Goal: Information Seeking & Learning: Learn about a topic

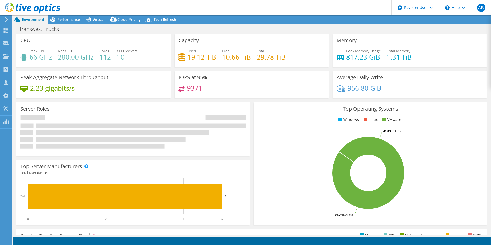
select select "USWest"
select select "USD"
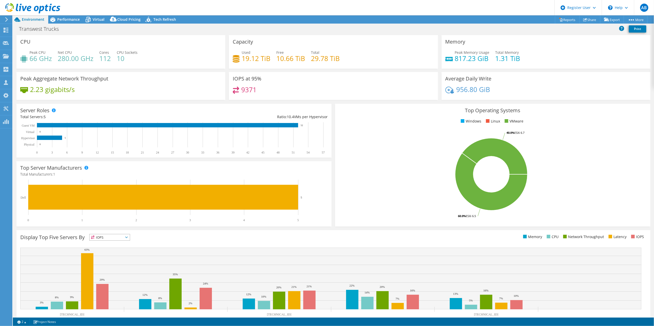
drag, startPoint x: 394, startPoint y: 3, endPoint x: 416, endPoint y: 232, distance: 230.0
click at [416, 232] on div "Display Top Five Servers By IOPS IOPS" at bounding box center [333, 280] width 634 height 100
click at [69, 18] on span "Performance" at bounding box center [68, 19] width 23 height 5
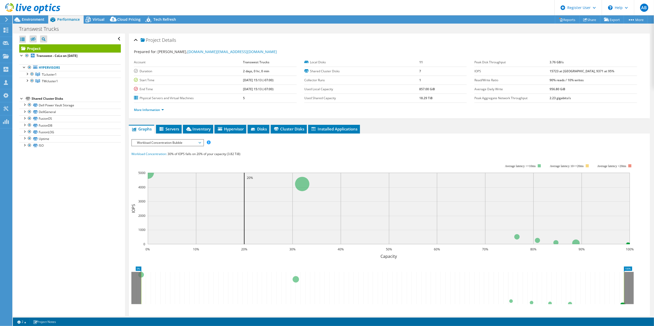
click at [193, 141] on span "Workload Concentration Bubble" at bounding box center [167, 143] width 66 height 6
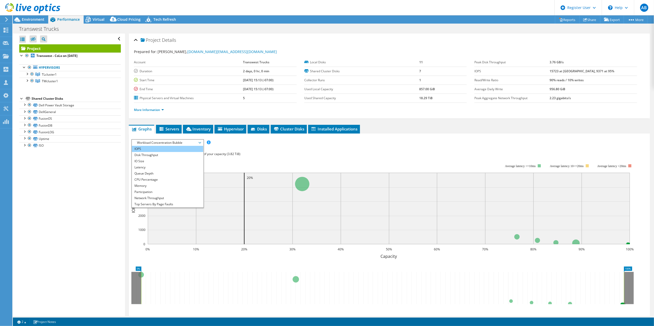
click at [180, 147] on li "IOPS" at bounding box center [167, 149] width 71 height 6
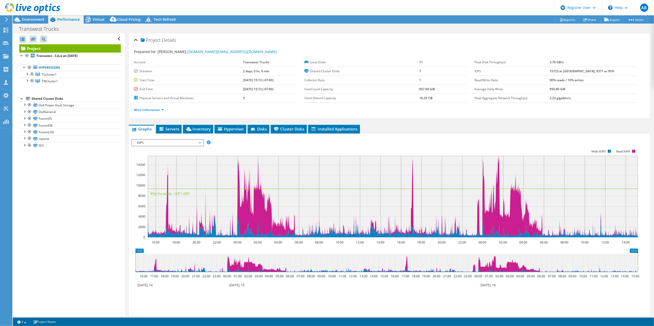
drag, startPoint x: 178, startPoint y: 129, endPoint x: 182, endPoint y: 133, distance: 6.0
click at [178, 129] on span "Servers" at bounding box center [169, 129] width 21 height 5
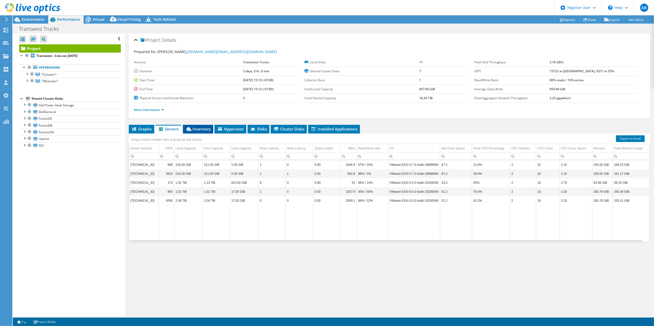
click at [198, 128] on span "Inventory" at bounding box center [198, 129] width 25 height 5
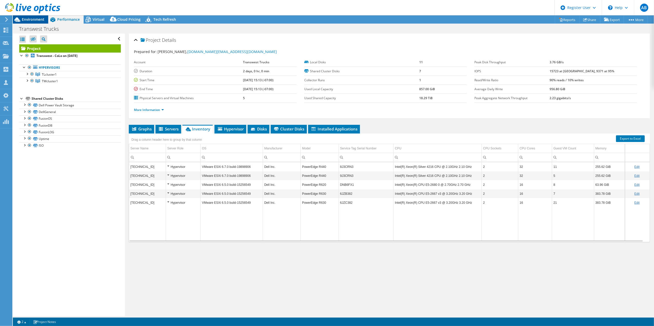
click at [32, 22] on div "Environment" at bounding box center [30, 19] width 35 height 8
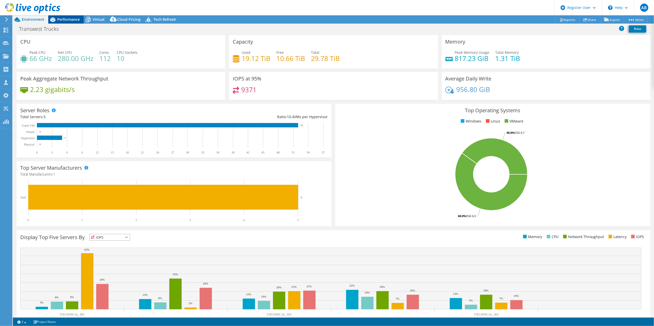
click at [69, 19] on span "Performance" at bounding box center [68, 19] width 23 height 5
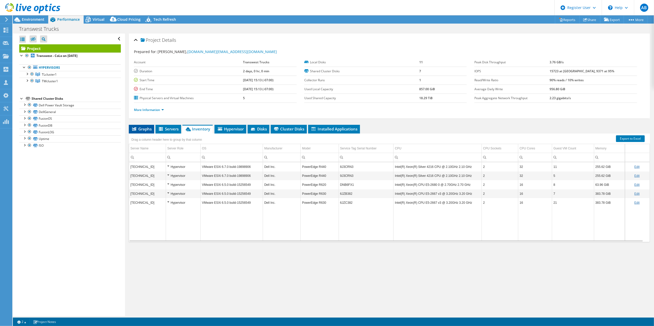
click at [142, 129] on span "Graphs" at bounding box center [141, 129] width 20 height 5
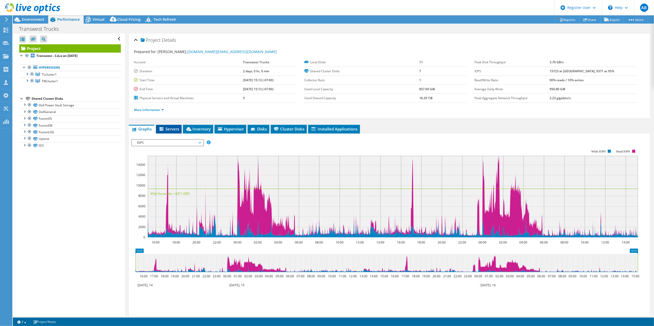
click at [175, 126] on li "Servers" at bounding box center [169, 129] width 26 height 9
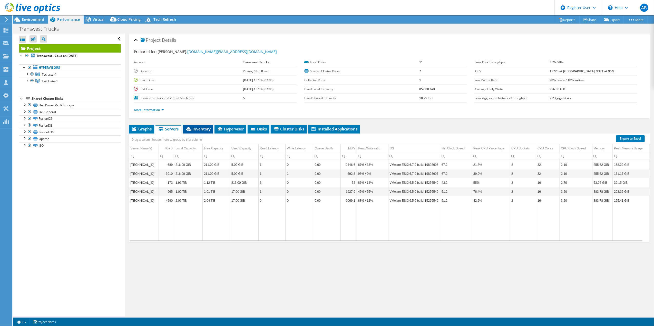
click at [201, 131] on span "Inventory" at bounding box center [198, 129] width 25 height 5
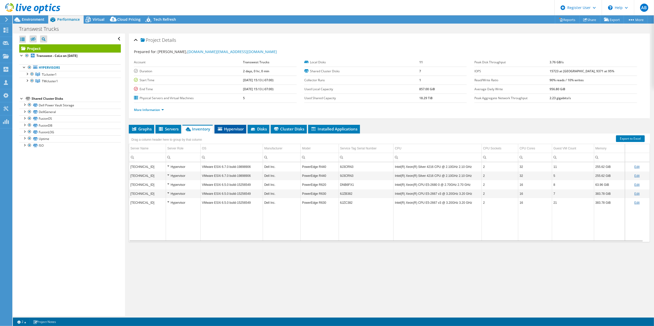
click at [236, 131] on span "Hypervisor" at bounding box center [230, 129] width 27 height 5
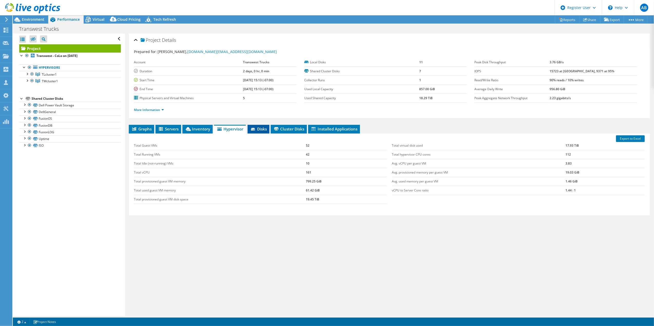
click at [258, 130] on span "Disks" at bounding box center [258, 129] width 17 height 5
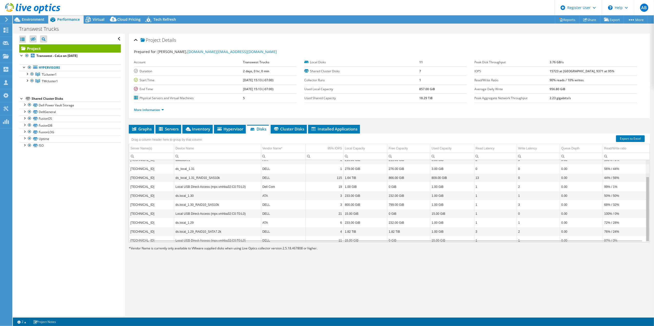
scroll to position [21, 0]
drag, startPoint x: 643, startPoint y: 193, endPoint x: 641, endPoint y: 210, distance: 17.1
click at [490, 210] on body "AB Dell User [PERSON_NAME] [PERSON_NAME][EMAIL_ADDRESS][PERSON_NAME][DOMAIN_NAM…" at bounding box center [327, 163] width 654 height 326
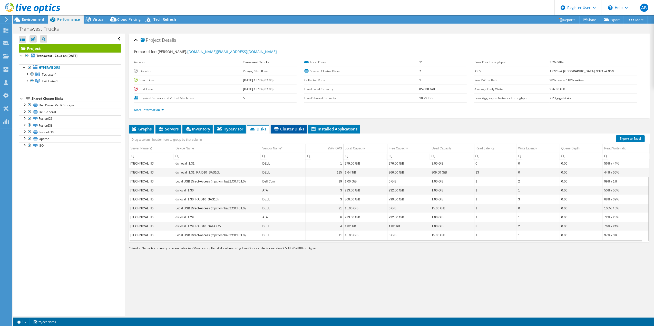
click at [286, 130] on span "Cluster Disks" at bounding box center [288, 129] width 31 height 5
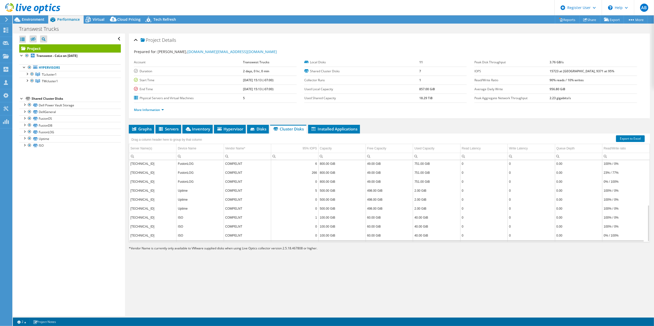
scroll to position [18, 0]
click at [148, 128] on span "Graphs" at bounding box center [141, 129] width 20 height 5
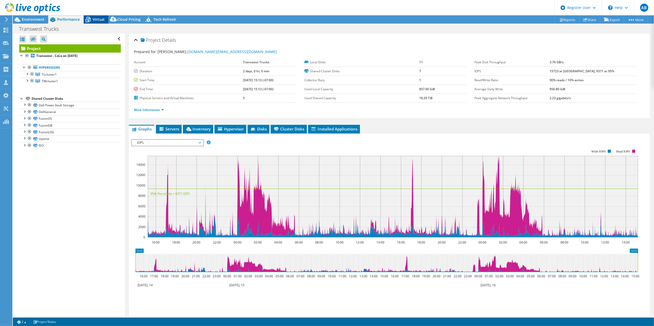
click at [97, 18] on span "Virtual" at bounding box center [99, 19] width 12 height 5
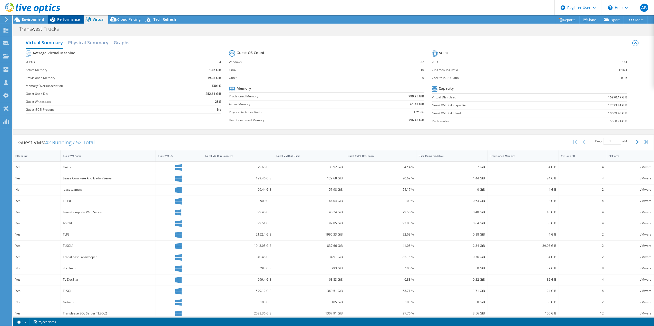
click at [70, 17] on span "Performance" at bounding box center [68, 19] width 23 height 5
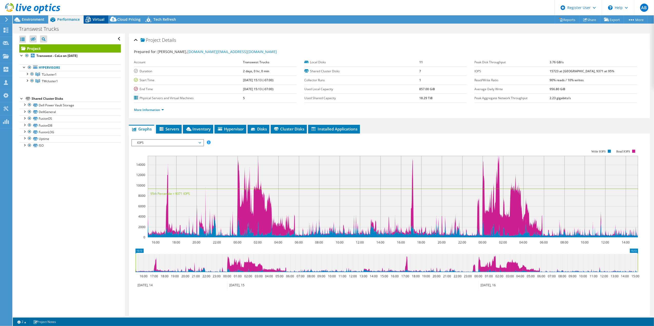
click at [101, 21] on span "Virtual" at bounding box center [99, 19] width 12 height 5
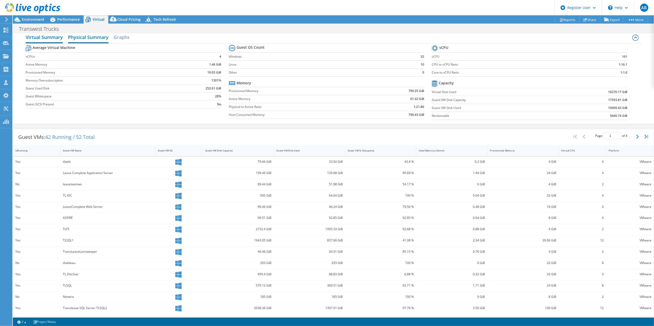
scroll to position [0, 0]
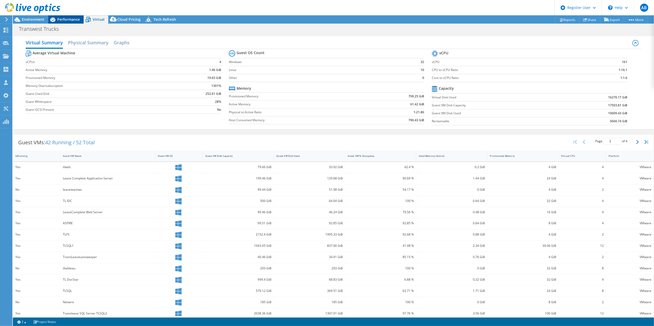
click at [67, 18] on span "Performance" at bounding box center [68, 19] width 23 height 5
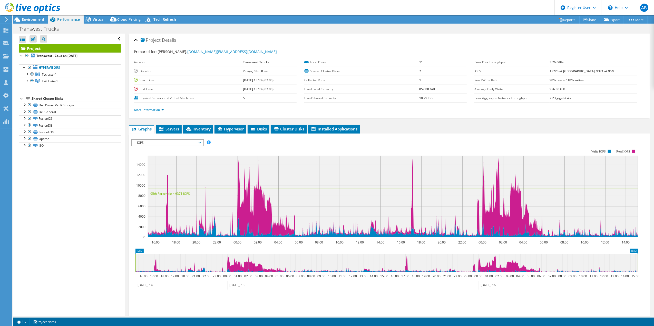
click at [173, 144] on span "IOPS" at bounding box center [167, 143] width 66 height 6
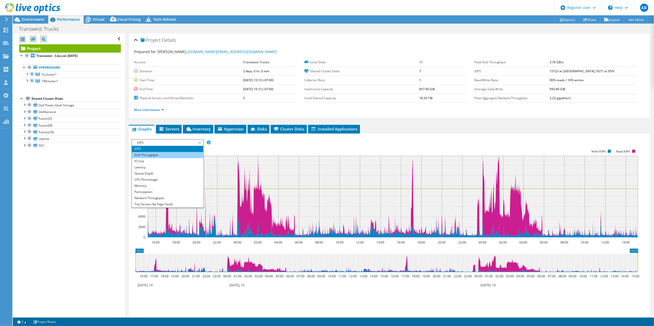
click at [170, 157] on li "Disk Throughput" at bounding box center [167, 155] width 71 height 6
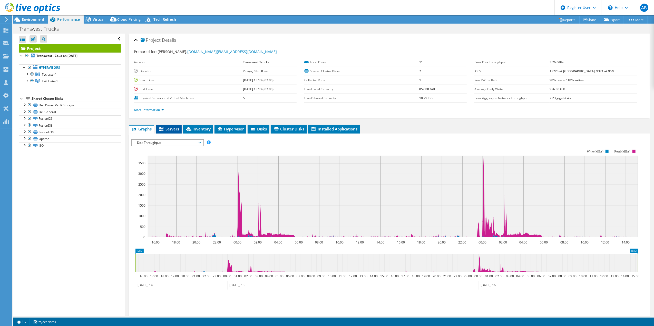
click at [170, 131] on span "Servers" at bounding box center [169, 129] width 21 height 5
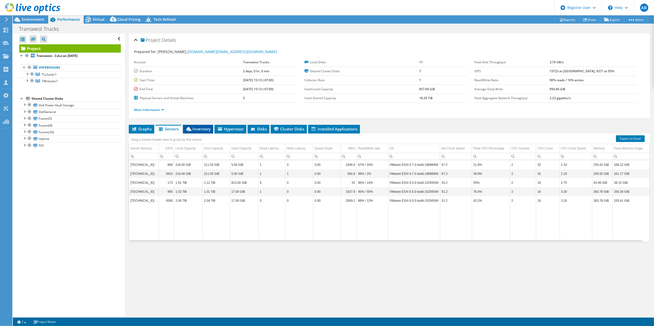
click at [204, 130] on span "Inventory" at bounding box center [198, 129] width 25 height 5
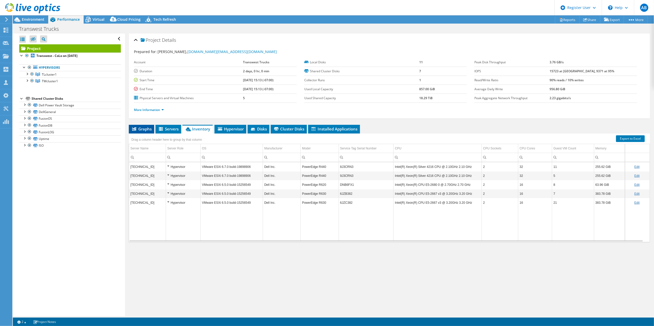
click at [149, 128] on span "Graphs" at bounding box center [141, 129] width 20 height 5
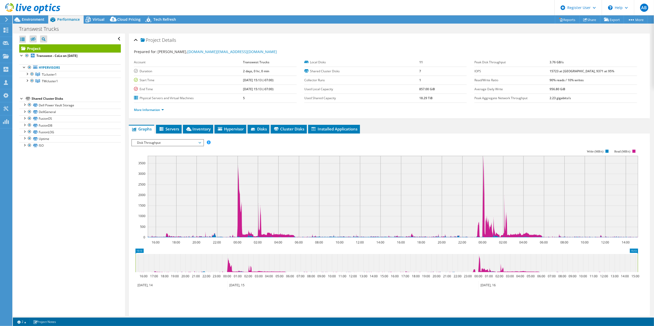
click at [176, 146] on span "Disk Throughput" at bounding box center [167, 143] width 66 height 6
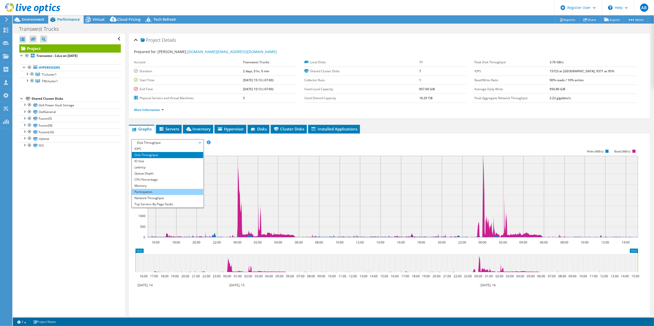
scroll to position [18, 0]
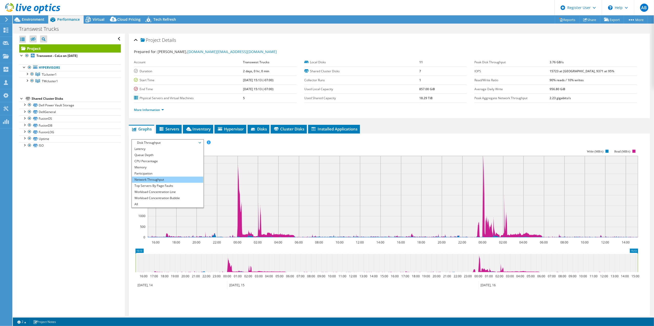
click at [175, 181] on li "Network Throughput" at bounding box center [167, 180] width 71 height 6
